Goal: Task Accomplishment & Management: Complete application form

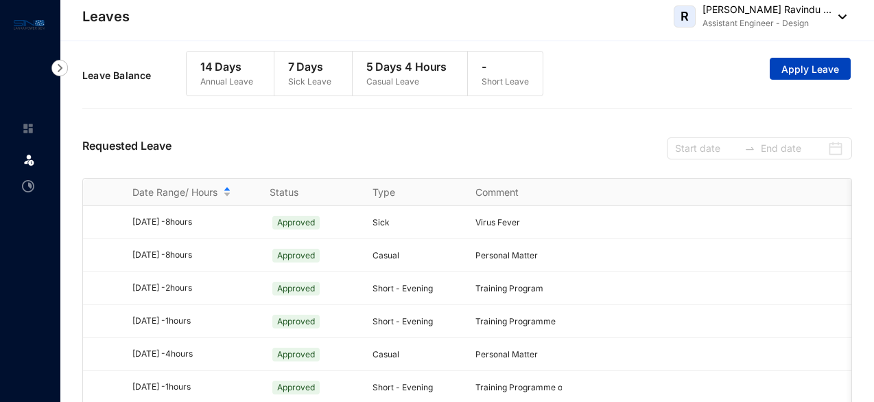
click at [789, 73] on span "Apply Leave" at bounding box center [811, 69] width 58 height 14
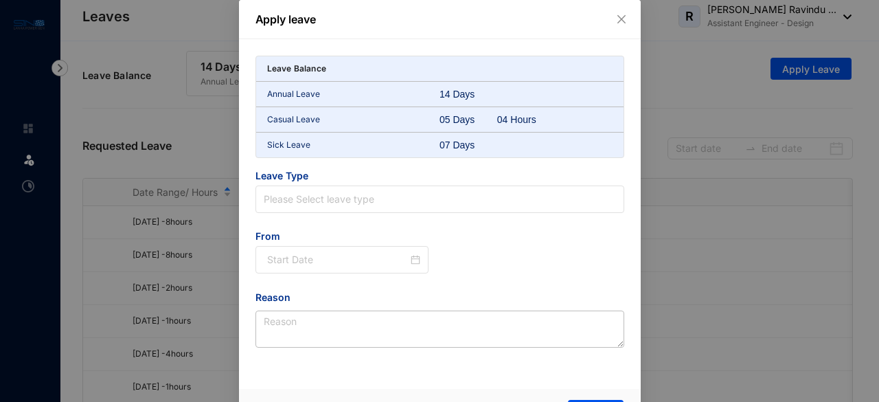
click at [453, 147] on div "07 Days" at bounding box center [468, 145] width 58 height 14
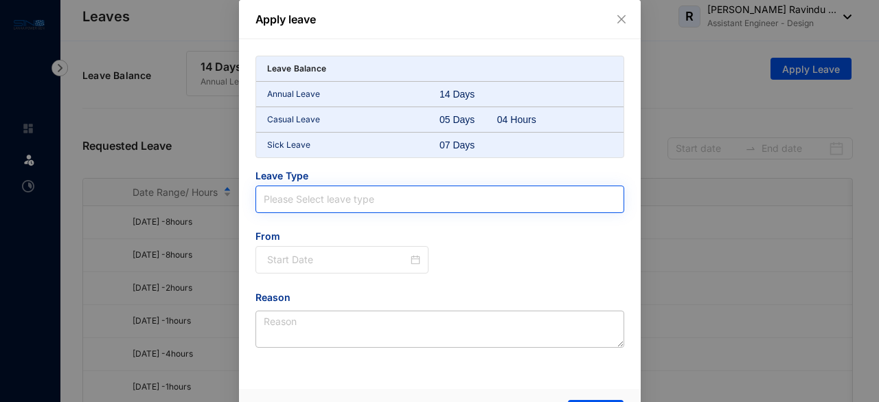
click at [390, 196] on input "search" at bounding box center [440, 199] width 352 height 26
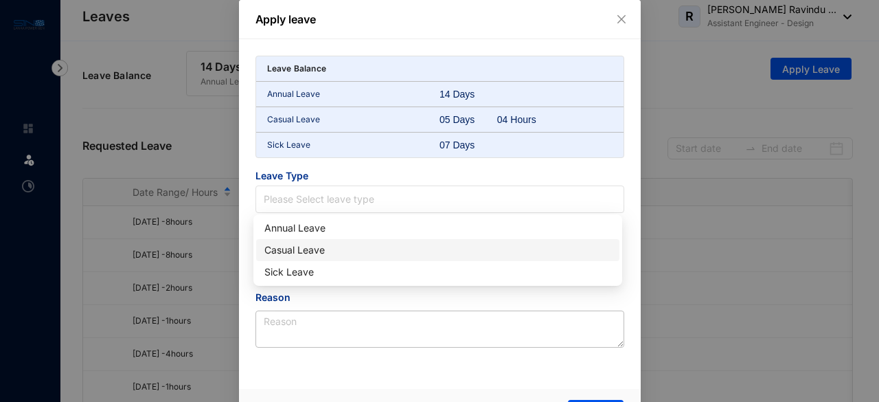
click at [334, 239] on div "Casual Leave" at bounding box center [437, 250] width 363 height 22
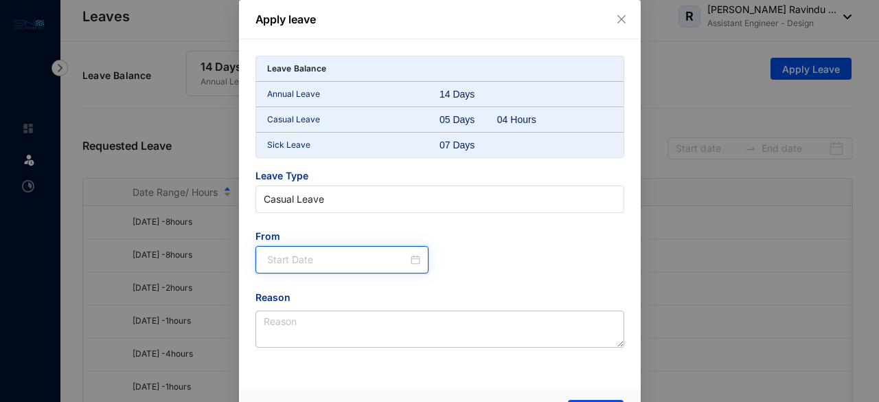
click at [322, 255] on input at bounding box center [337, 259] width 141 height 15
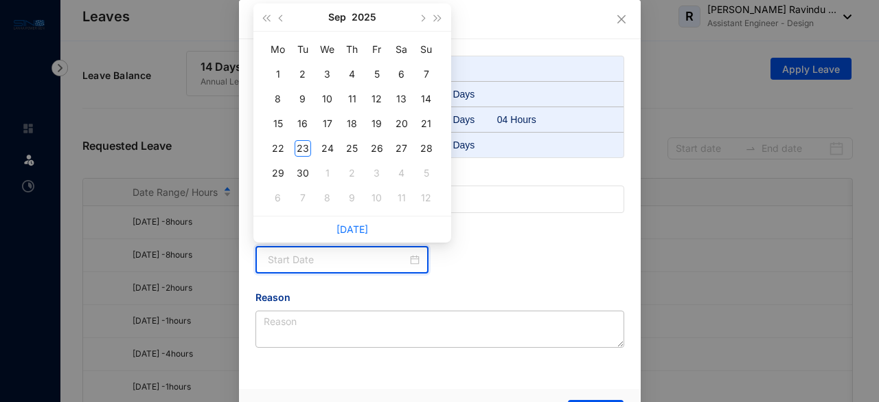
click at [593, 272] on div "From" at bounding box center [439, 259] width 391 height 60
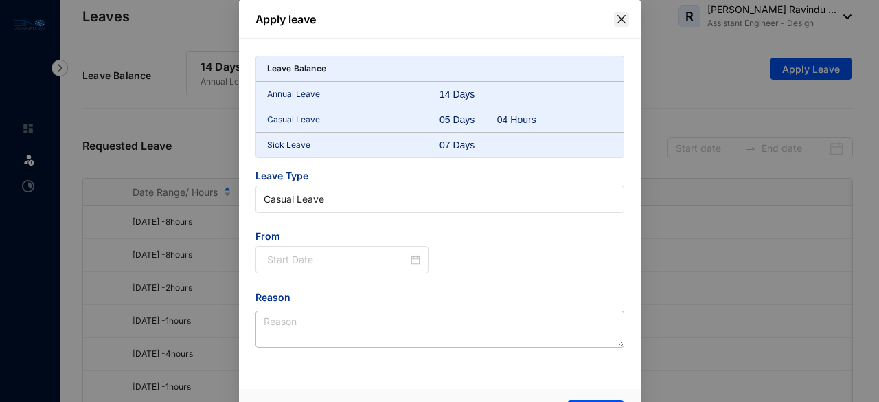
click at [616, 16] on icon "close" at bounding box center [621, 19] width 11 height 11
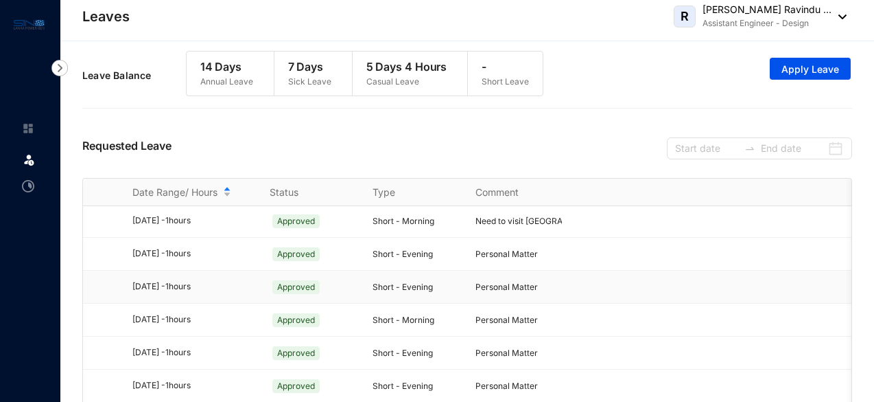
scroll to position [397, 0]
